Goal: Communication & Community: Ask a question

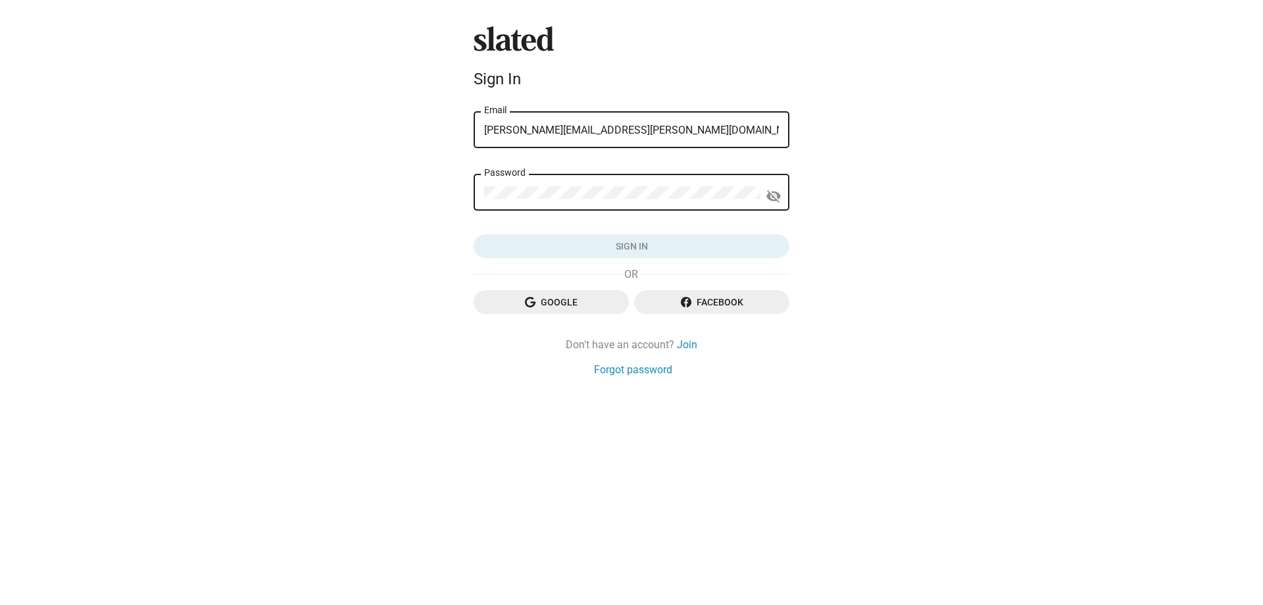
type input "[PERSON_NAME][EMAIL_ADDRESS][PERSON_NAME][DOMAIN_NAME]"
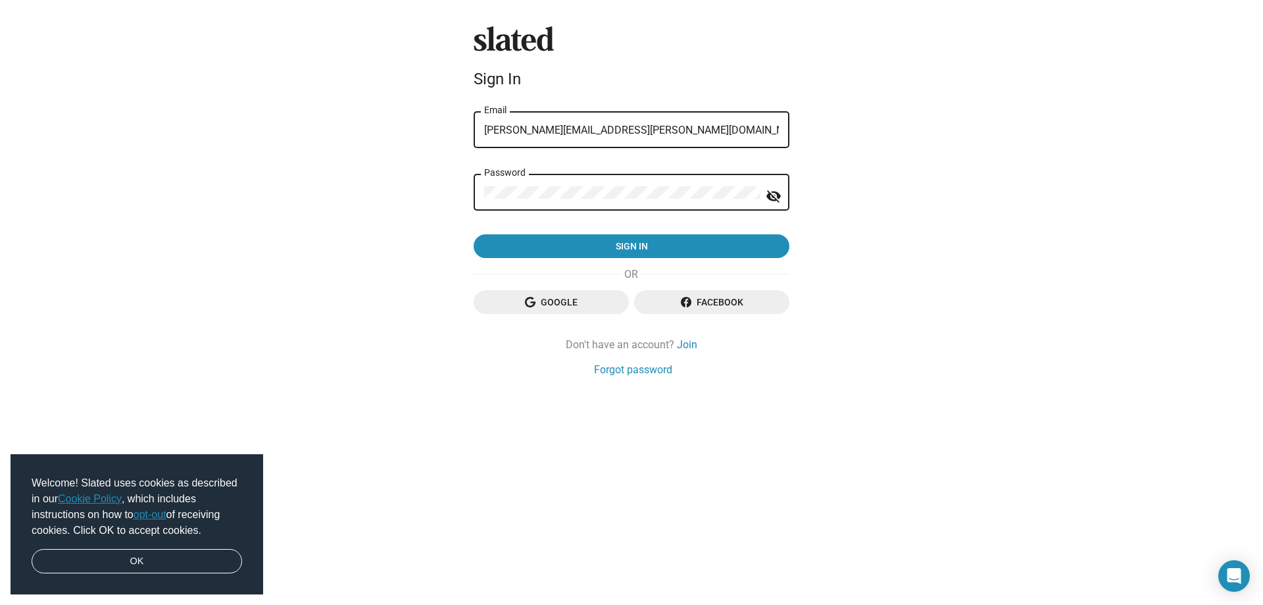
click at [474, 234] on button "Sign in" at bounding box center [632, 246] width 316 height 24
click at [620, 184] on div "Password" at bounding box center [622, 191] width 276 height 39
click at [472, 234] on button "Sign in" at bounding box center [630, 246] width 316 height 24
click at [569, 569] on span "Service currently unavailable. Please try again later or contact support." at bounding box center [631, 573] width 287 height 13
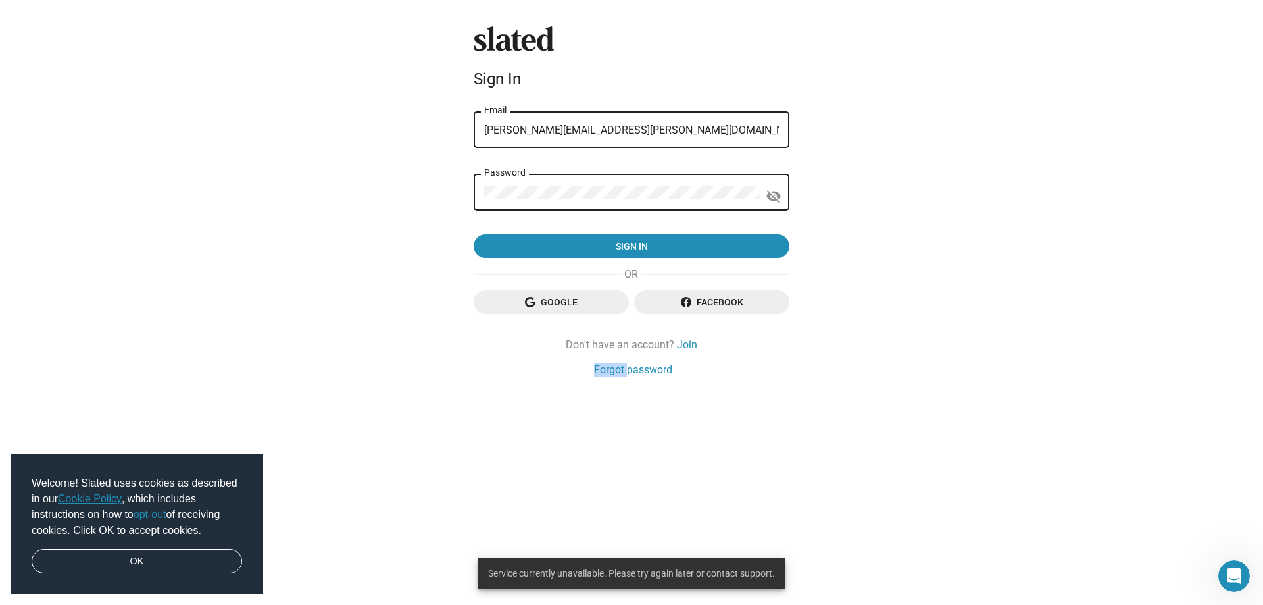
click at [569, 569] on div "Slated Sign In nathan@nathan-neuman.com Email Password visibility_off Sign in G…" at bounding box center [631, 302] width 1263 height 605
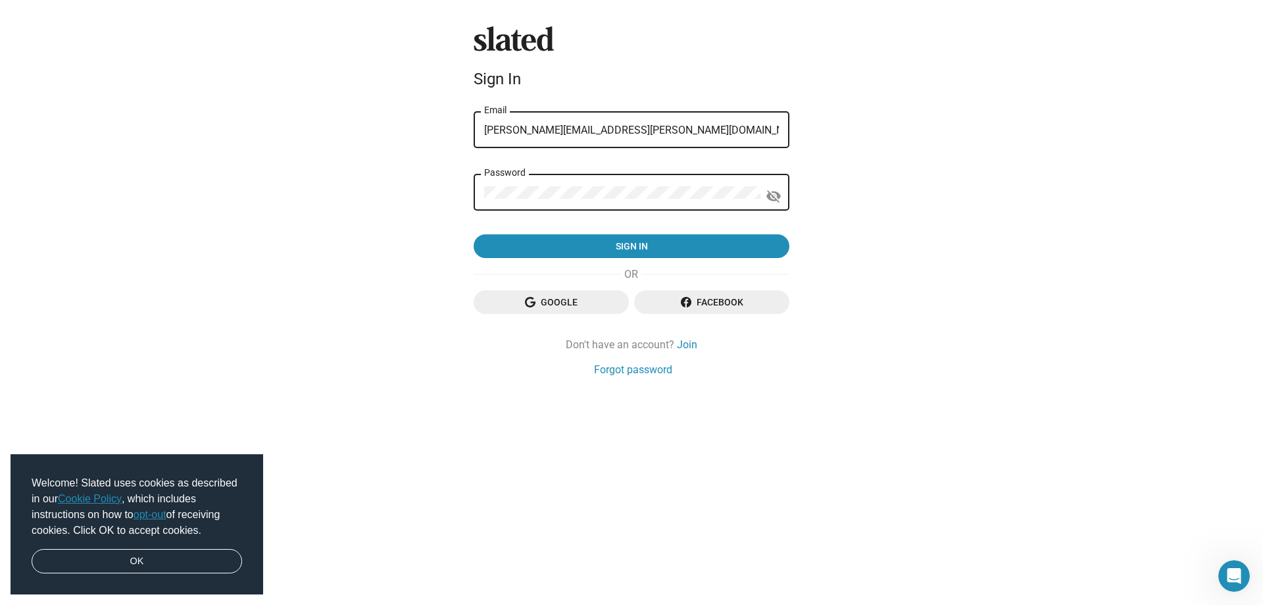
click at [569, 569] on div "Slated Sign In nathan@nathan-neuman.com Email Password visibility_off Sign in G…" at bounding box center [631, 302] width 1263 height 605
click at [1227, 572] on icon "Open Intercom Messenger" at bounding box center [1233, 574] width 22 height 22
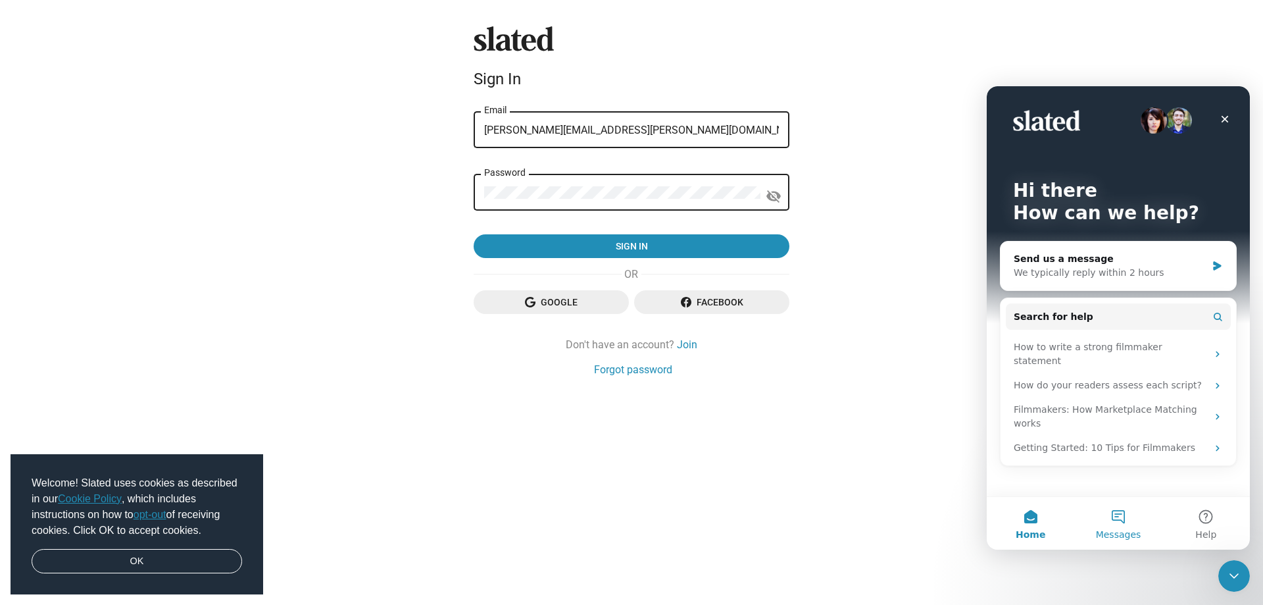
click at [1119, 523] on button "Messages" at bounding box center [1118, 523] width 88 height 53
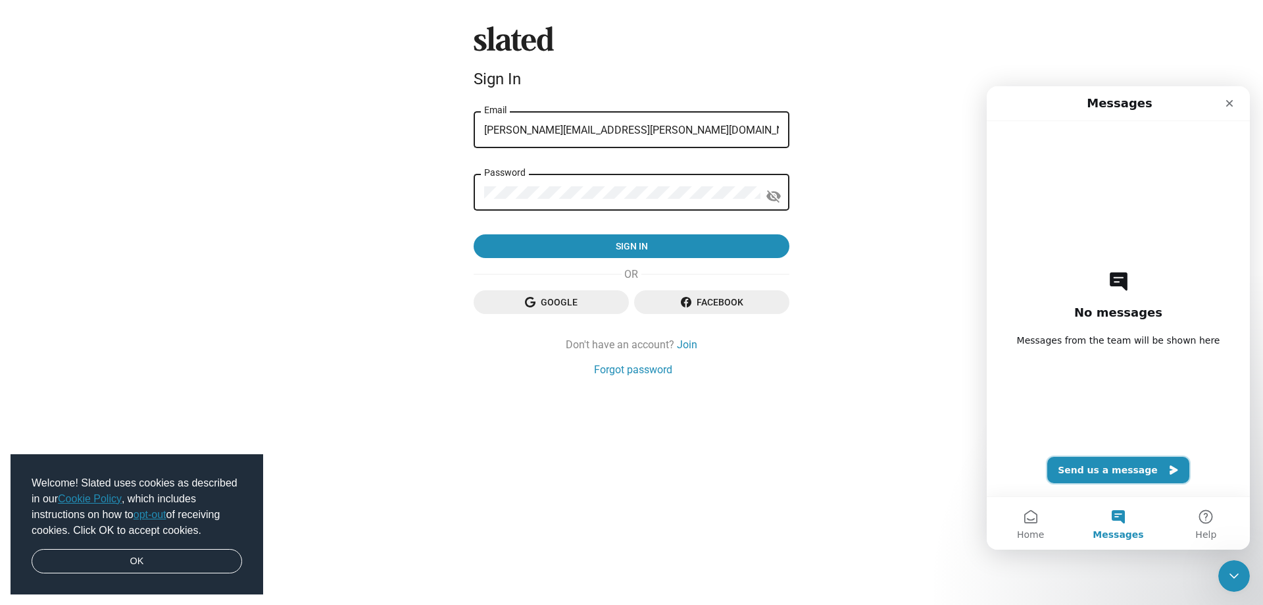
click at [1101, 469] on button "Send us a message" at bounding box center [1118, 470] width 142 height 26
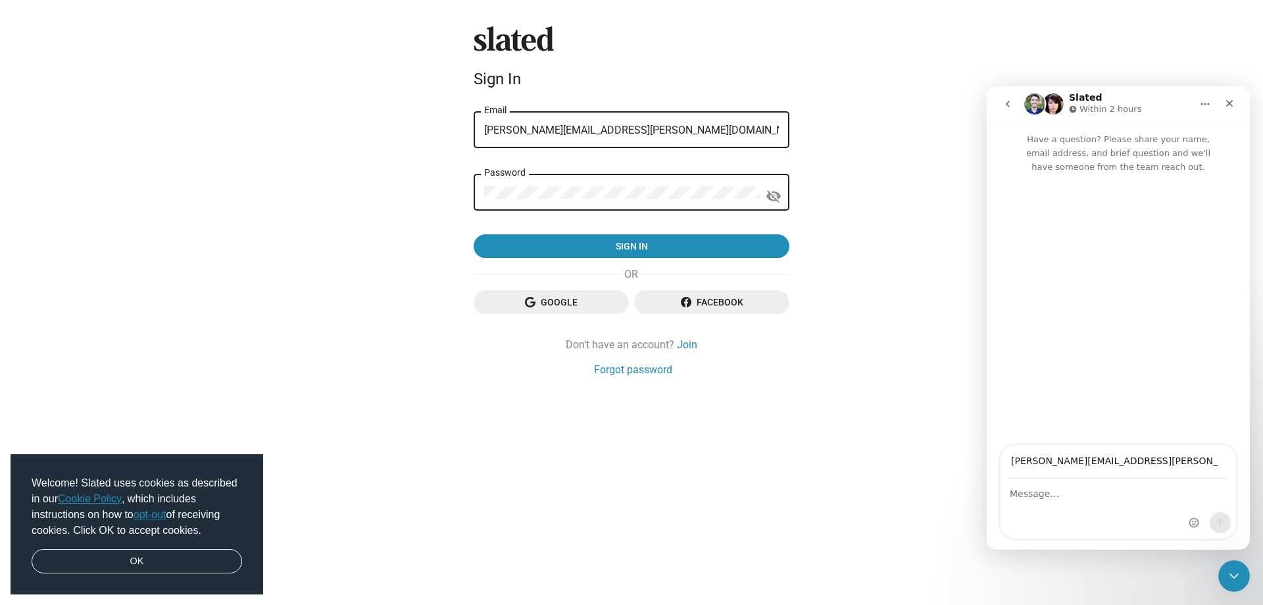
type input "[PERSON_NAME][EMAIL_ADDRESS][PERSON_NAME][DOMAIN_NAME]"
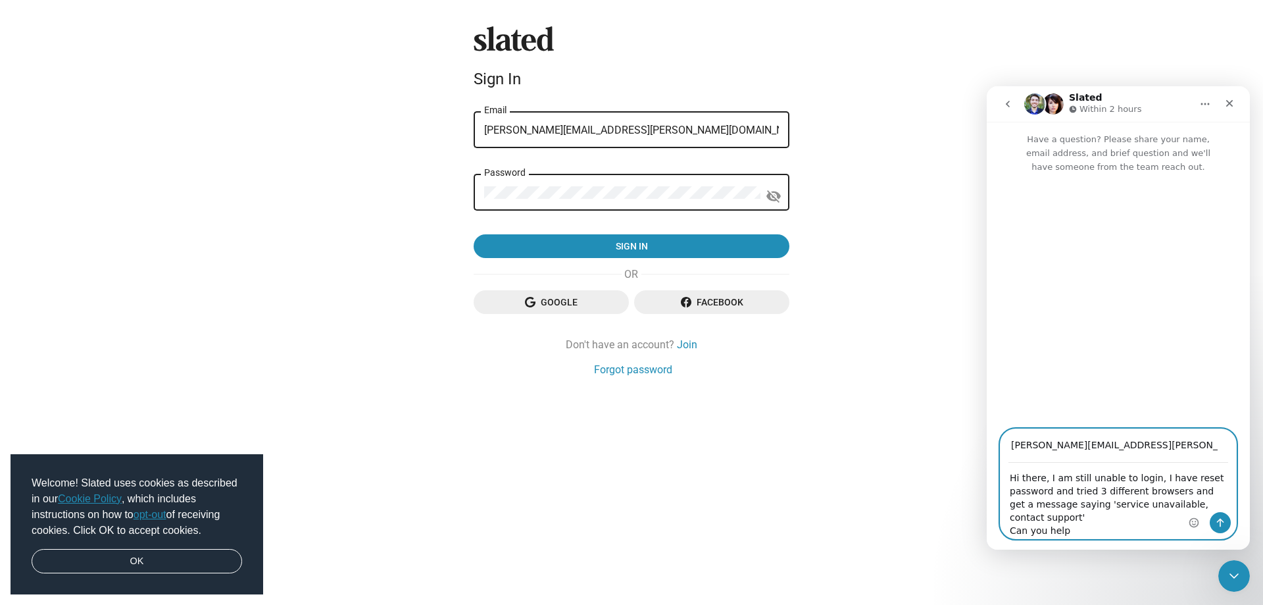
type textarea "Hi there, I am still unable to login, I have reset password and tried 3 differe…"
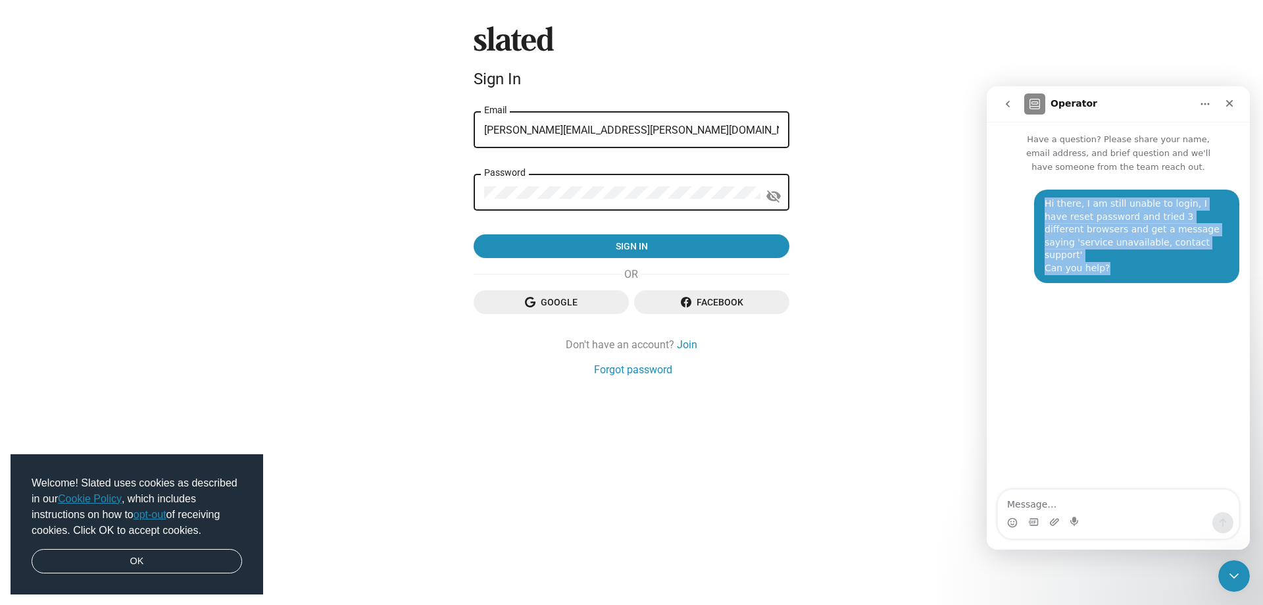
drag, startPoint x: 1122, startPoint y: 254, endPoint x: 1039, endPoint y: 207, distance: 95.5
click at [1039, 207] on div "Hi there, I am still unable to login, I have reset password and tried 3 differe…" at bounding box center [1136, 235] width 205 height 93
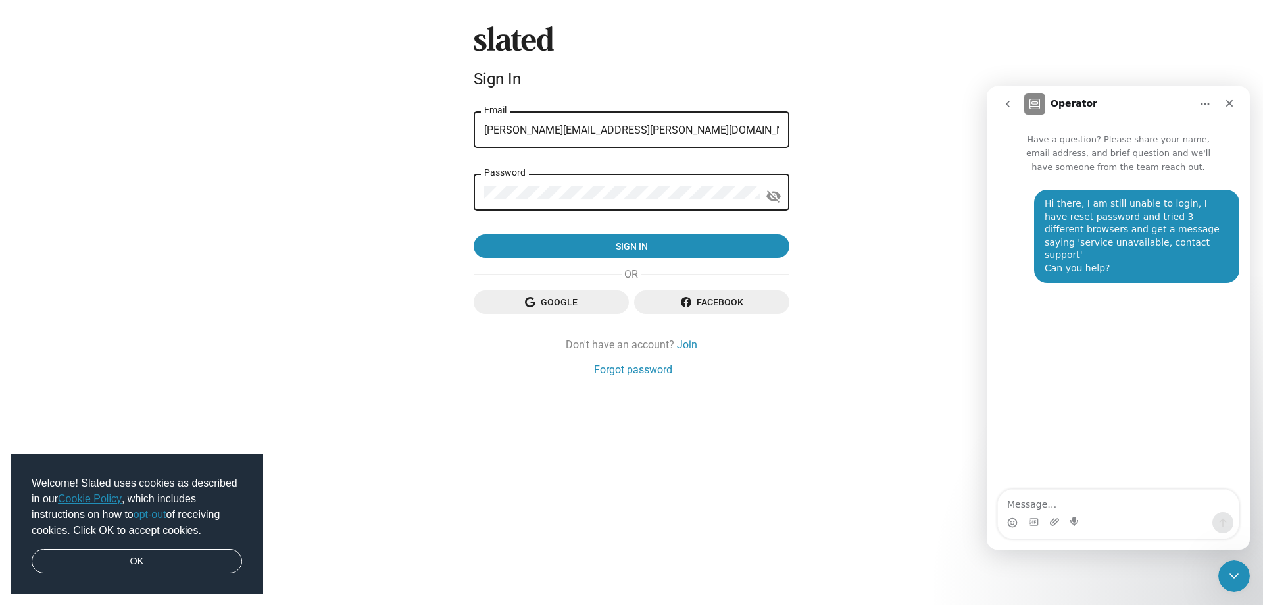
click at [1069, 320] on div "Hi there, I am still unable to login, I have reset password and tried 3 differe…" at bounding box center [1118, 332] width 263 height 317
click at [1073, 220] on div "Hi there, I am still unable to login, I have reset password and tried 3 differe…" at bounding box center [1137, 236] width 184 height 78
drag, startPoint x: 1108, startPoint y: 260, endPoint x: 1036, endPoint y: 193, distance: 98.7
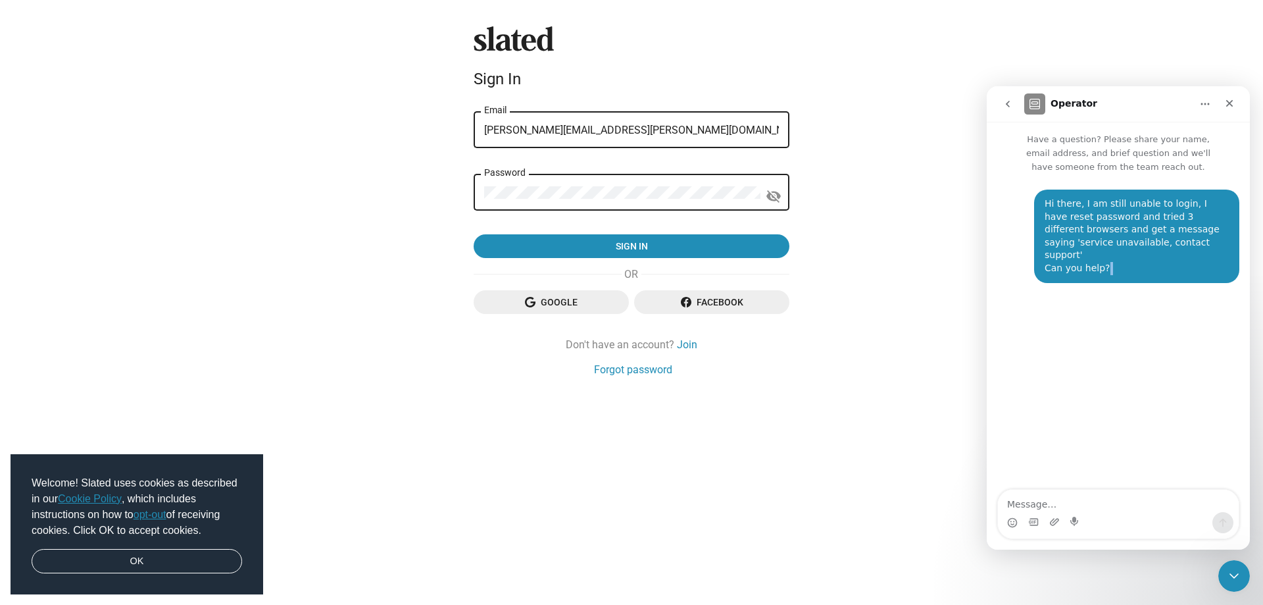
click at [1036, 193] on div "Hi there, I am still unable to login, I have reset password and tried 3 differe…" at bounding box center [1118, 243] width 242 height 109
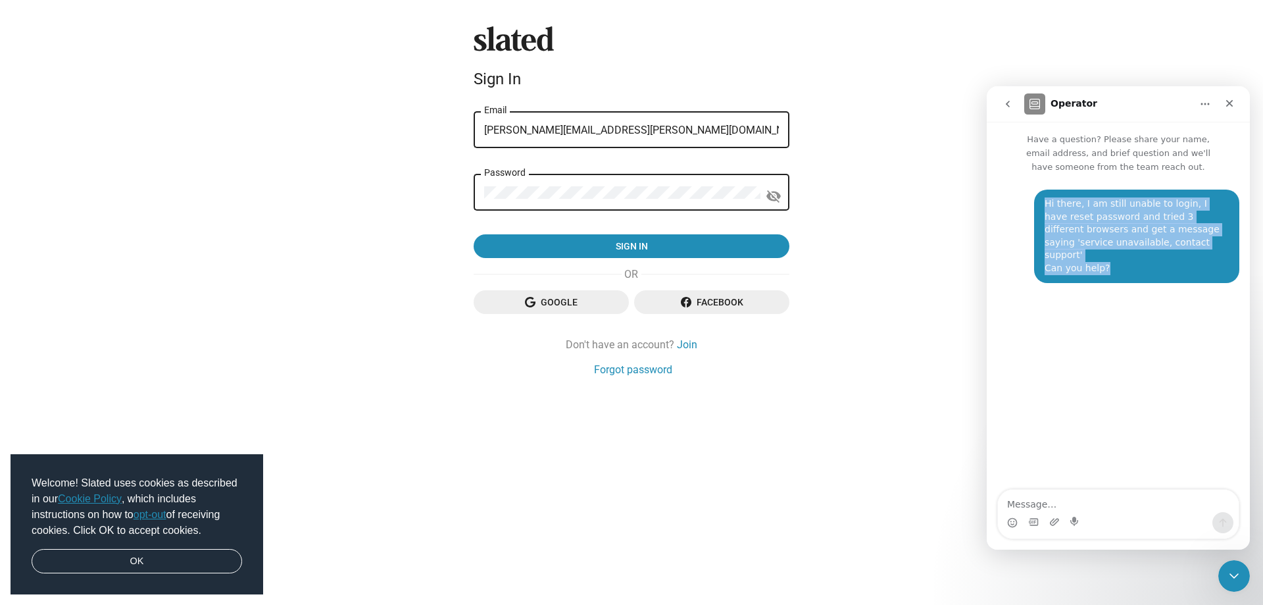
drag, startPoint x: 1126, startPoint y: 251, endPoint x: 1035, endPoint y: 207, distance: 101.2
click at [1035, 207] on div "Hi there, I am still unable to login, I have reset password and tried 3 differe…" at bounding box center [1136, 235] width 205 height 93
copy div "Hi there, I am still unable to login, I have reset password and tried 3 differe…"
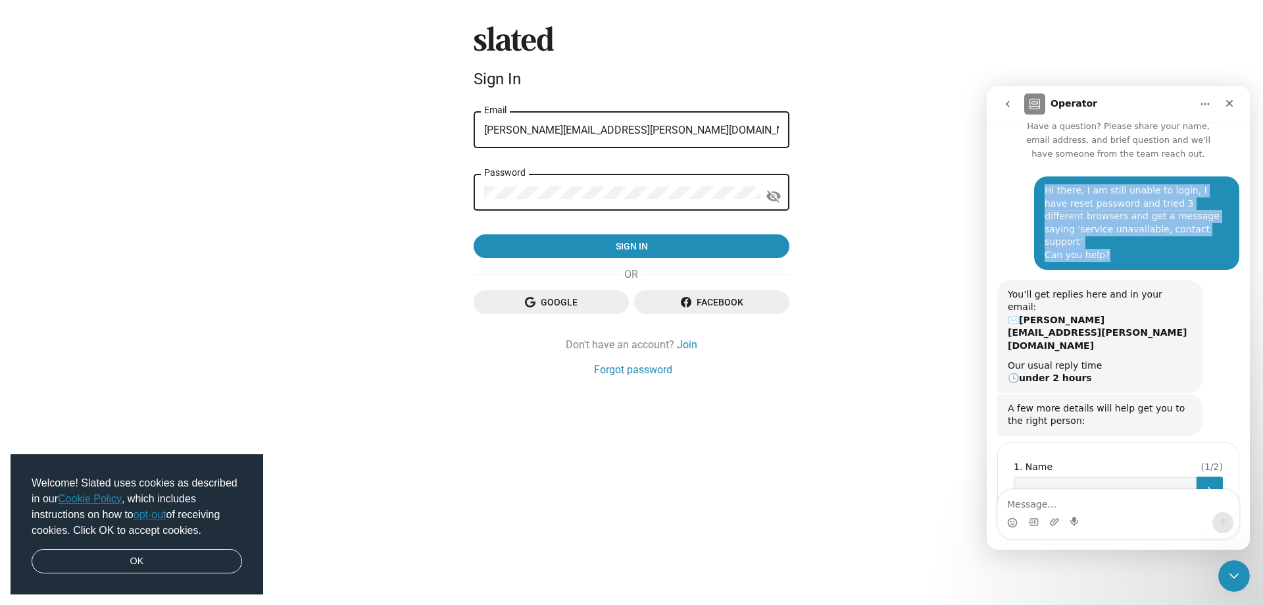
scroll to position [14, 0]
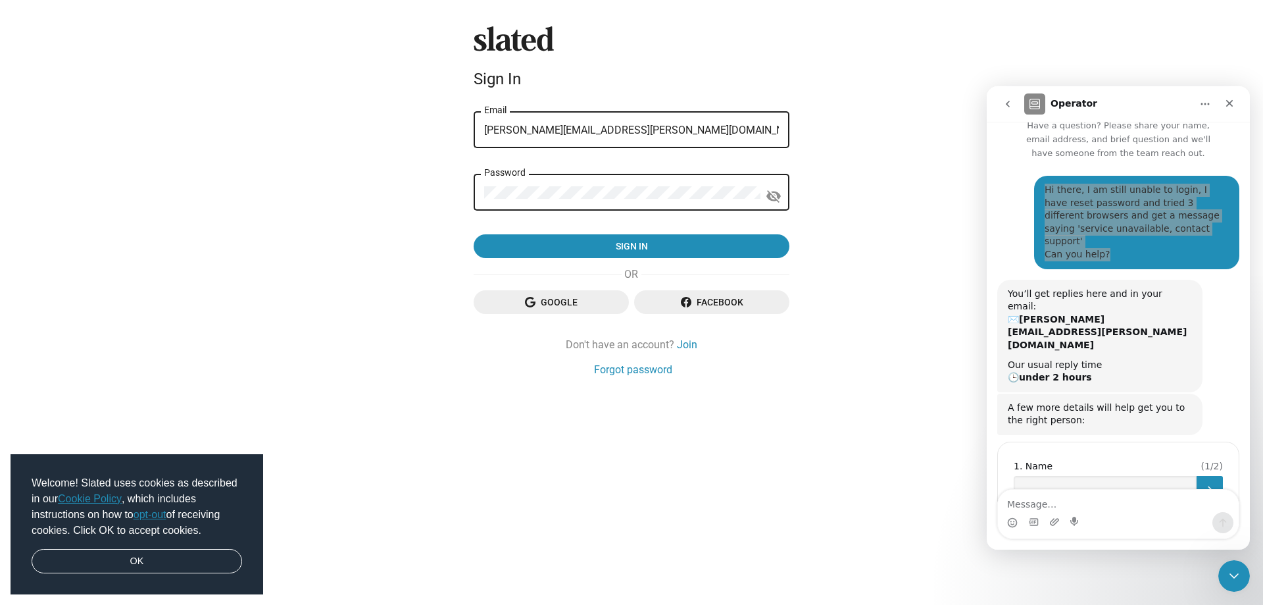
click at [524, 313] on span "Google" at bounding box center [551, 302] width 134 height 24
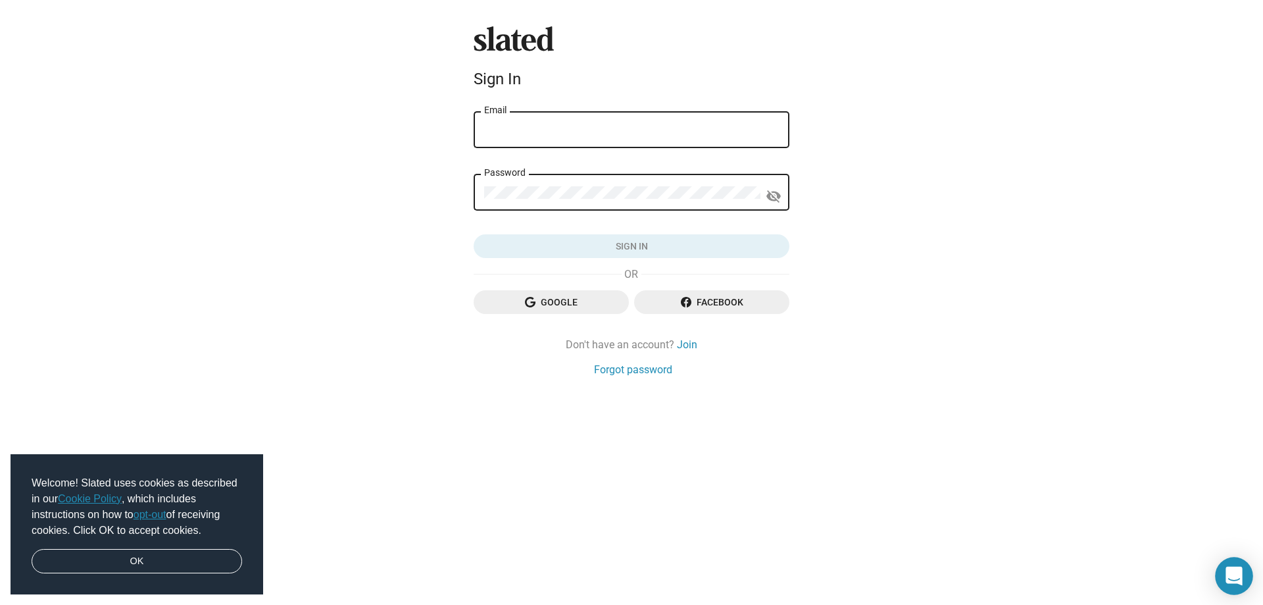
click at [1246, 569] on div "Open Intercom Messenger" at bounding box center [1234, 576] width 38 height 38
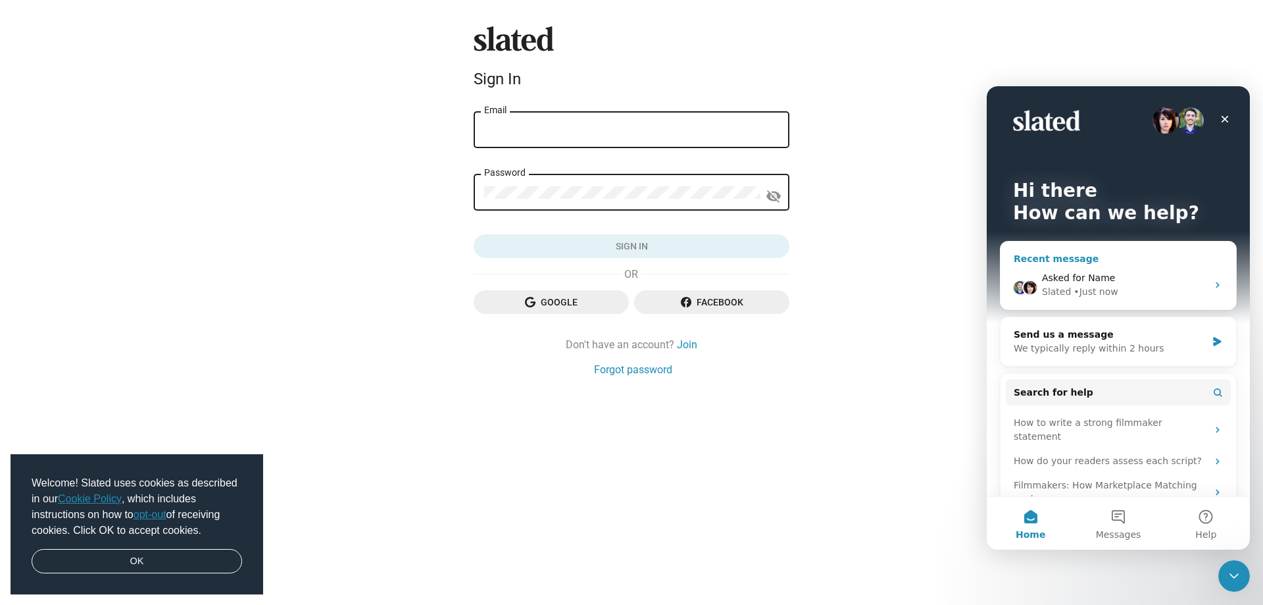
click at [1153, 271] on div "Asked for Name" at bounding box center [1124, 278] width 165 height 14
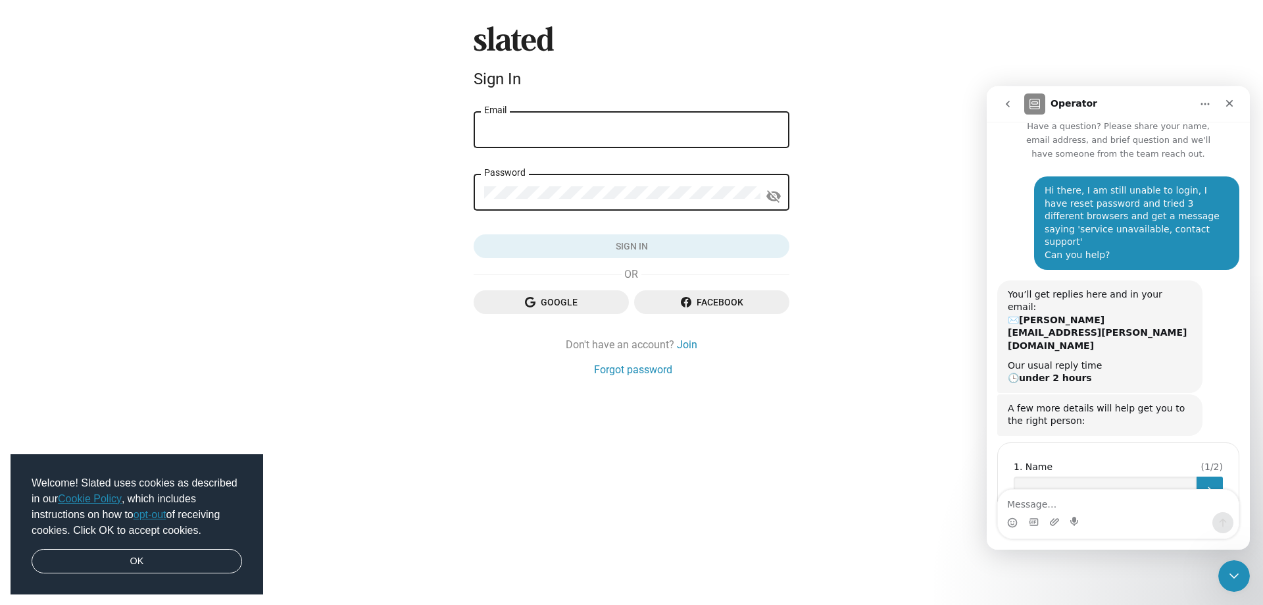
scroll to position [14, 0]
click at [1122, 476] on input "Name" at bounding box center [1105, 489] width 183 height 26
type input "[PERSON_NAME]"
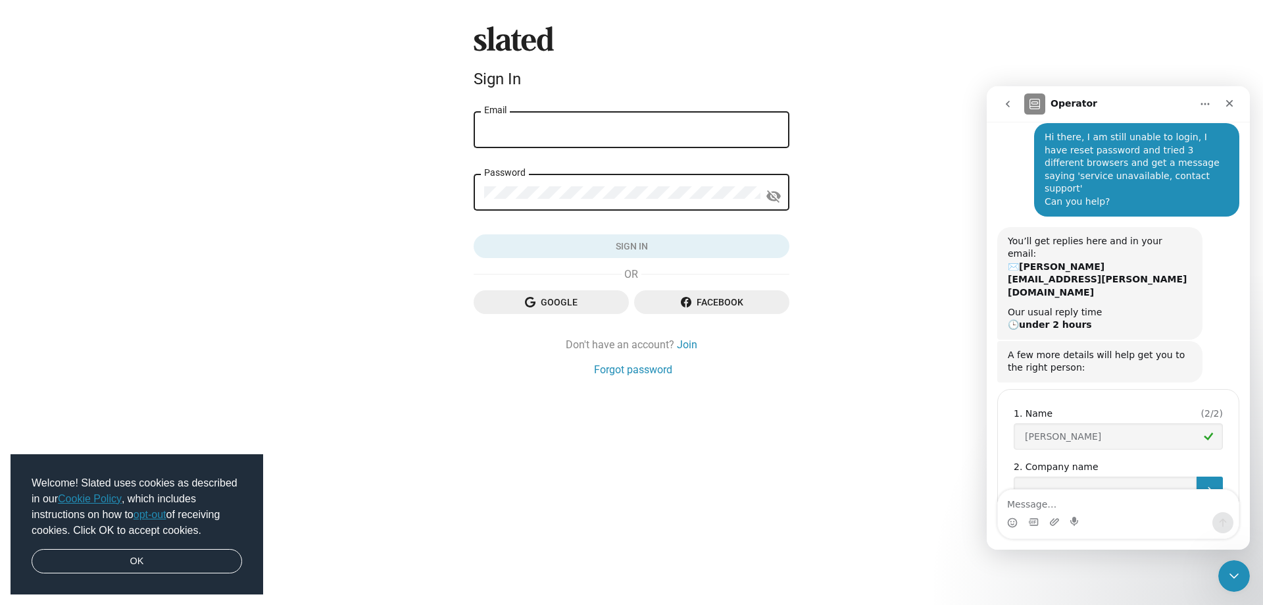
scroll to position [67, 0]
click at [1126, 476] on input "Company name" at bounding box center [1105, 489] width 183 height 26
type input "dreambird"
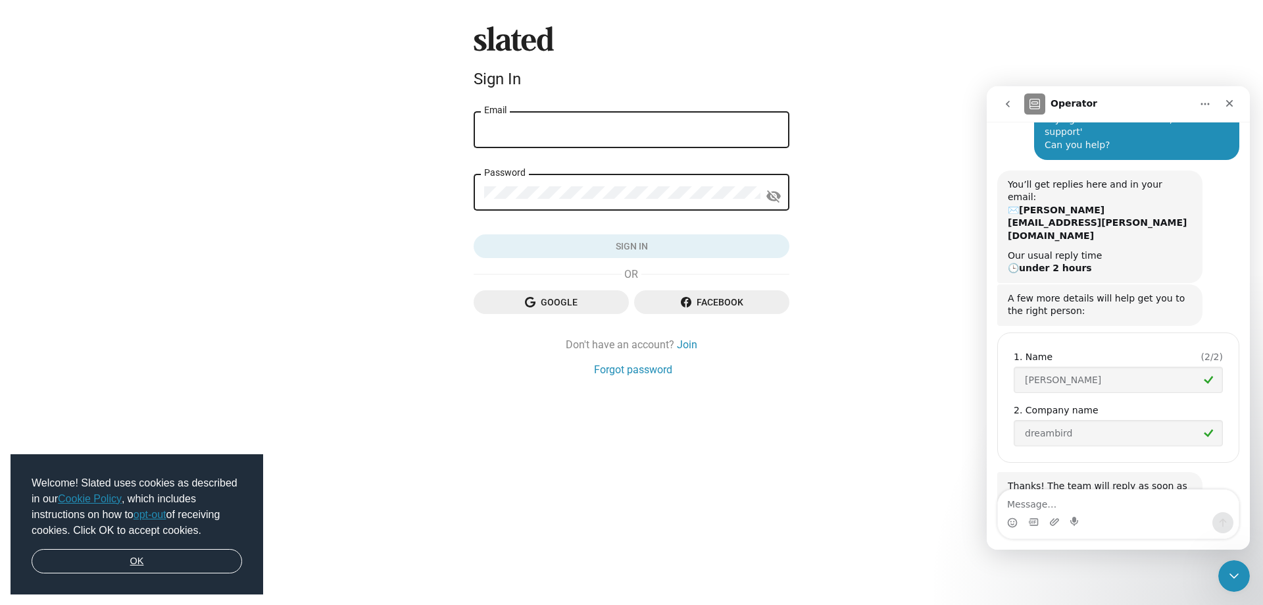
click at [99, 550] on link "OK" at bounding box center [137, 561] width 211 height 25
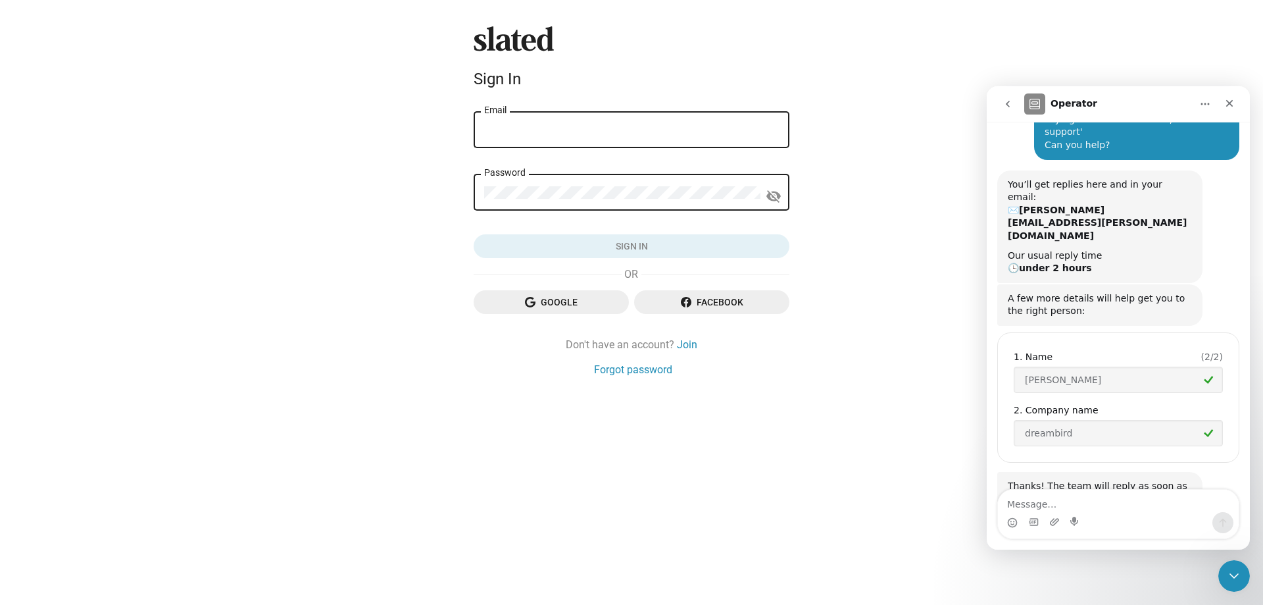
click at [600, 137] on div "Email" at bounding box center [631, 128] width 295 height 39
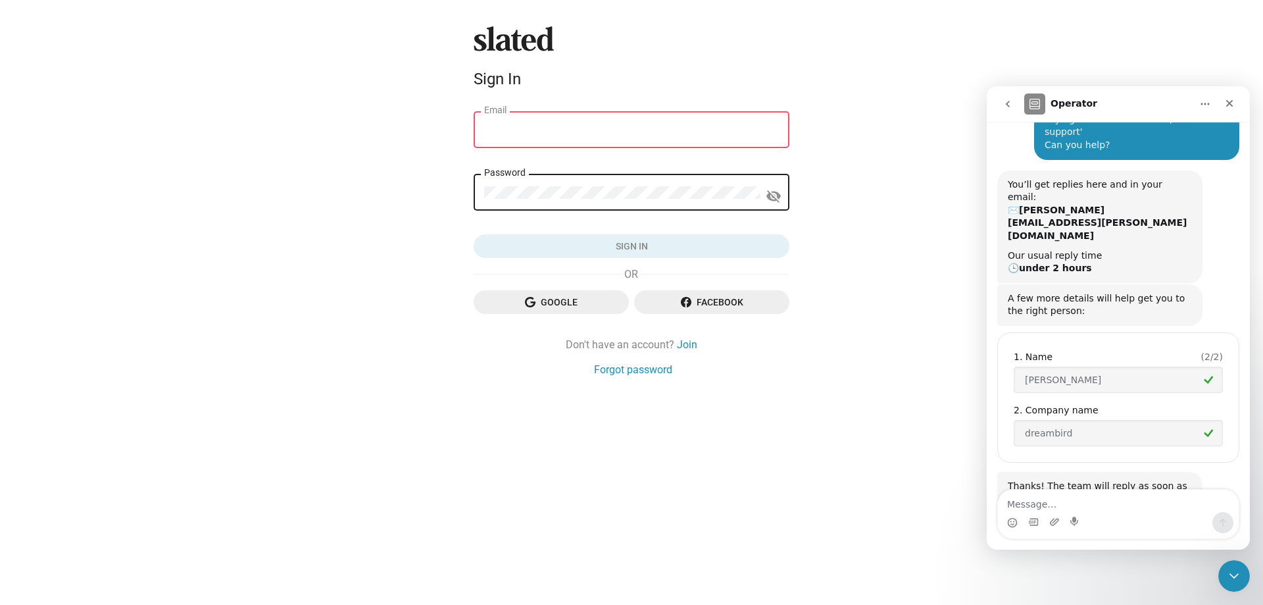
click at [603, 113] on div "Email" at bounding box center [631, 128] width 295 height 39
click at [603, 120] on div "Email" at bounding box center [631, 128] width 295 height 39
click at [603, 128] on input "Email" at bounding box center [631, 130] width 295 height 12
click at [443, 166] on div "Slated Sign In Email Password visibility_off Sign in Google Facebook Don't have…" at bounding box center [631, 302] width 1263 height 605
click at [594, 302] on span "Google" at bounding box center [551, 302] width 134 height 24
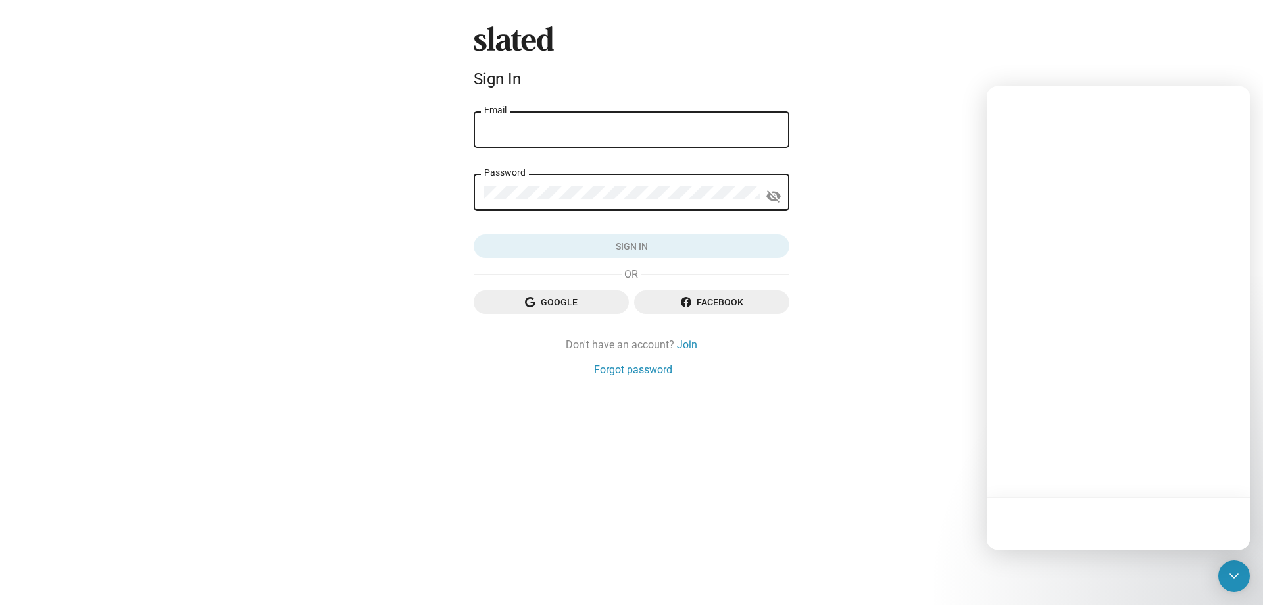
click at [588, 141] on div "Email" at bounding box center [631, 128] width 295 height 39
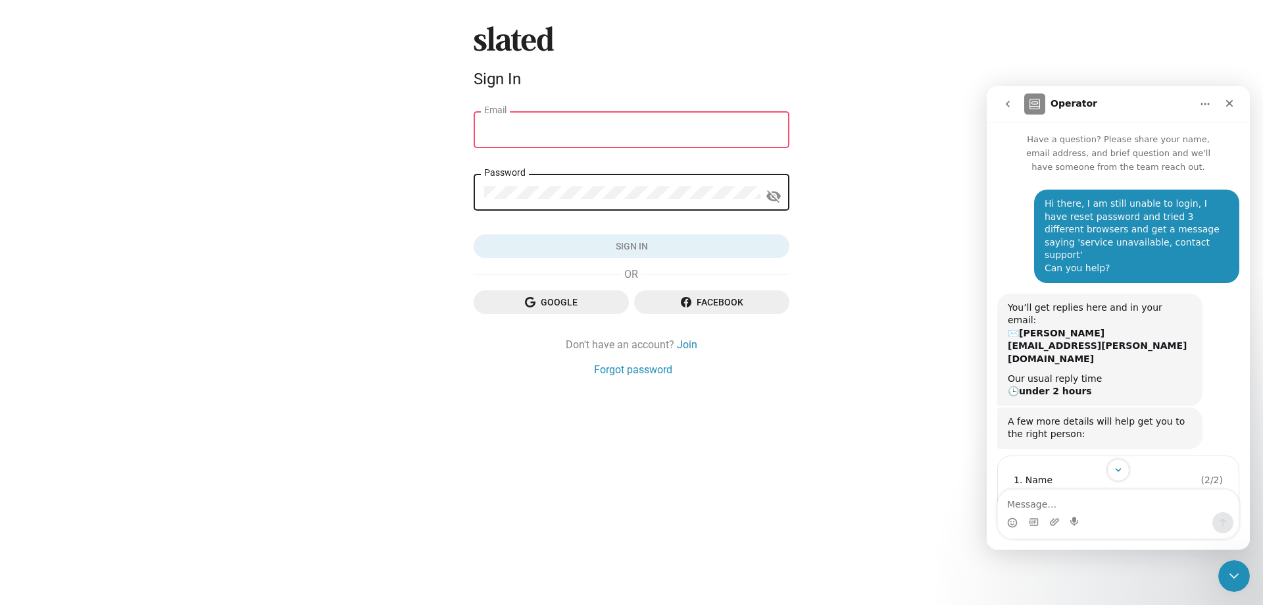
scroll to position [123, 0]
